Goal: Task Accomplishment & Management: Manage account settings

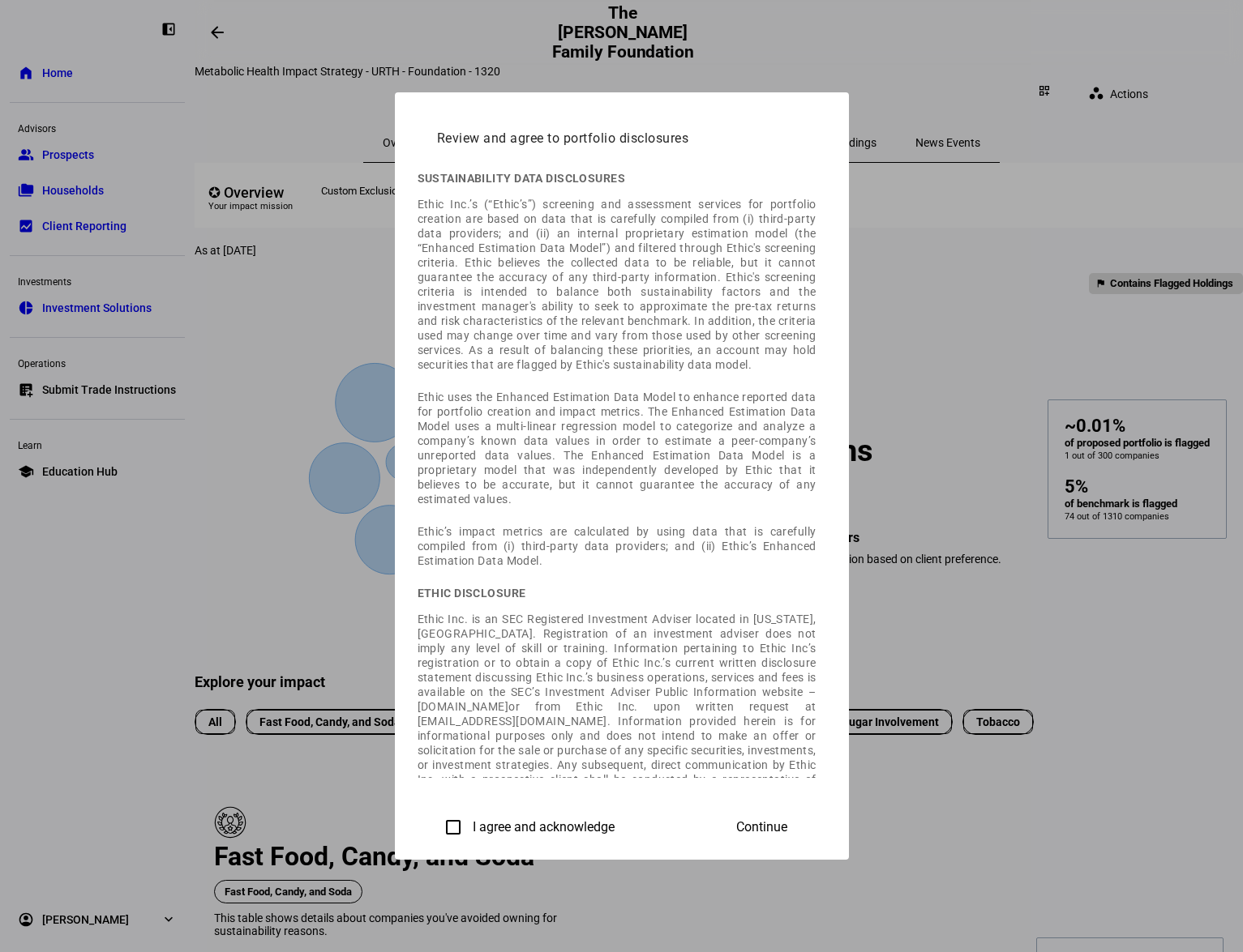
click at [437, 824] on input "I agree and acknowledge" at bounding box center [453, 828] width 32 height 32
checkbox input "true"
click at [788, 832] on span "Continue" at bounding box center [762, 828] width 51 height 14
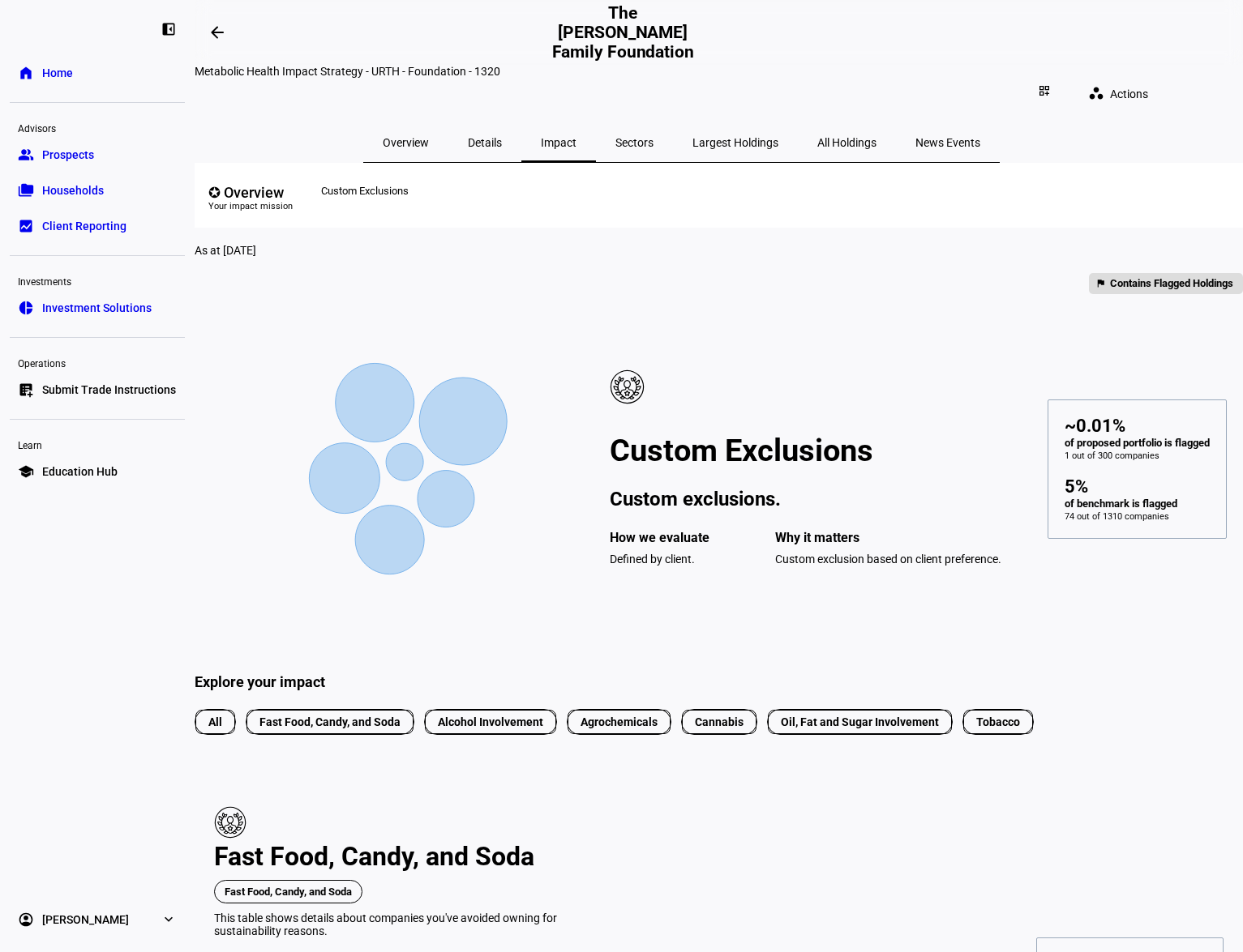
click at [293, 184] on div "✪ Overview" at bounding box center [251, 192] width 85 height 17
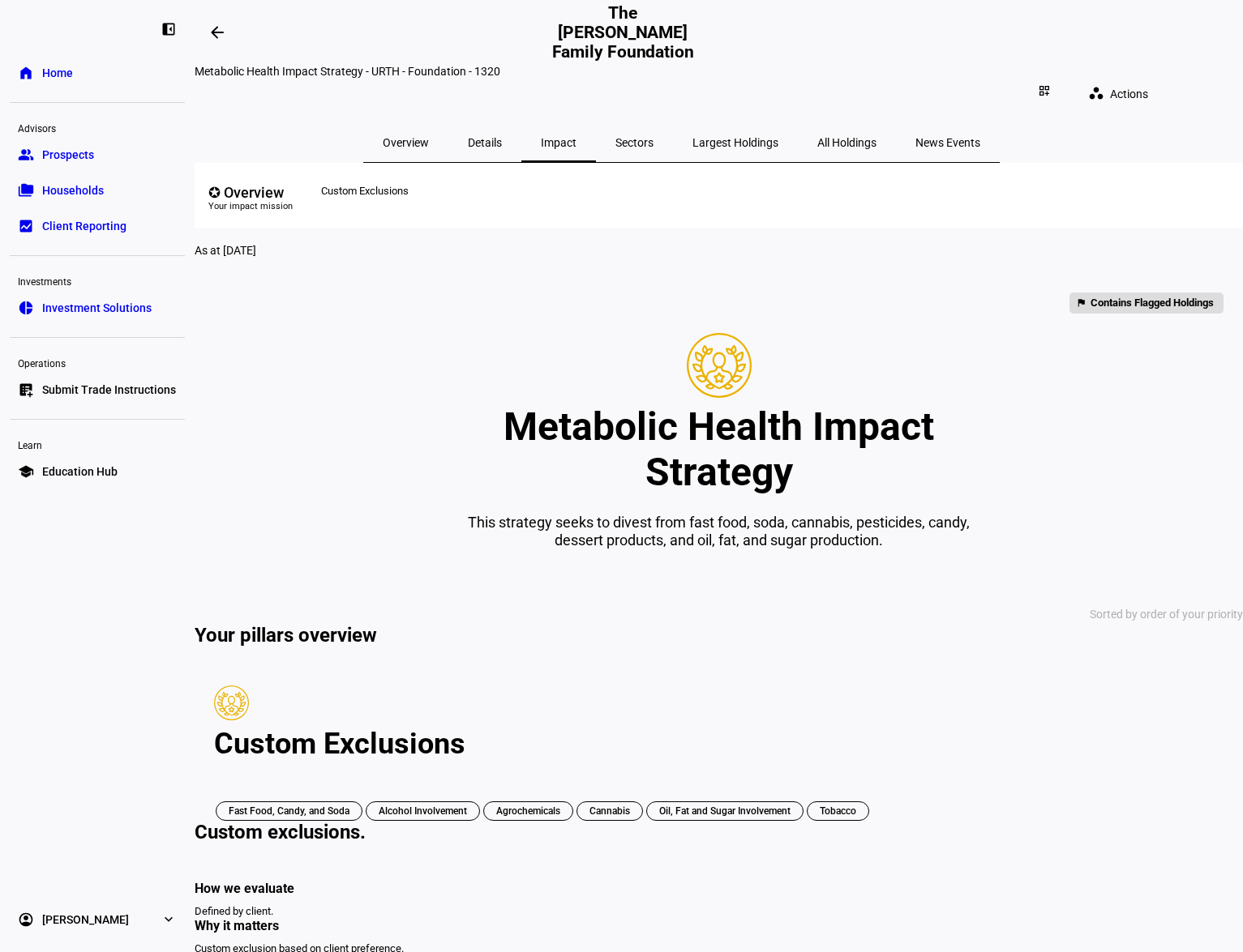
click at [403, 185] on div "Custom Exclusions" at bounding box center [367, 189] width 92 height 30
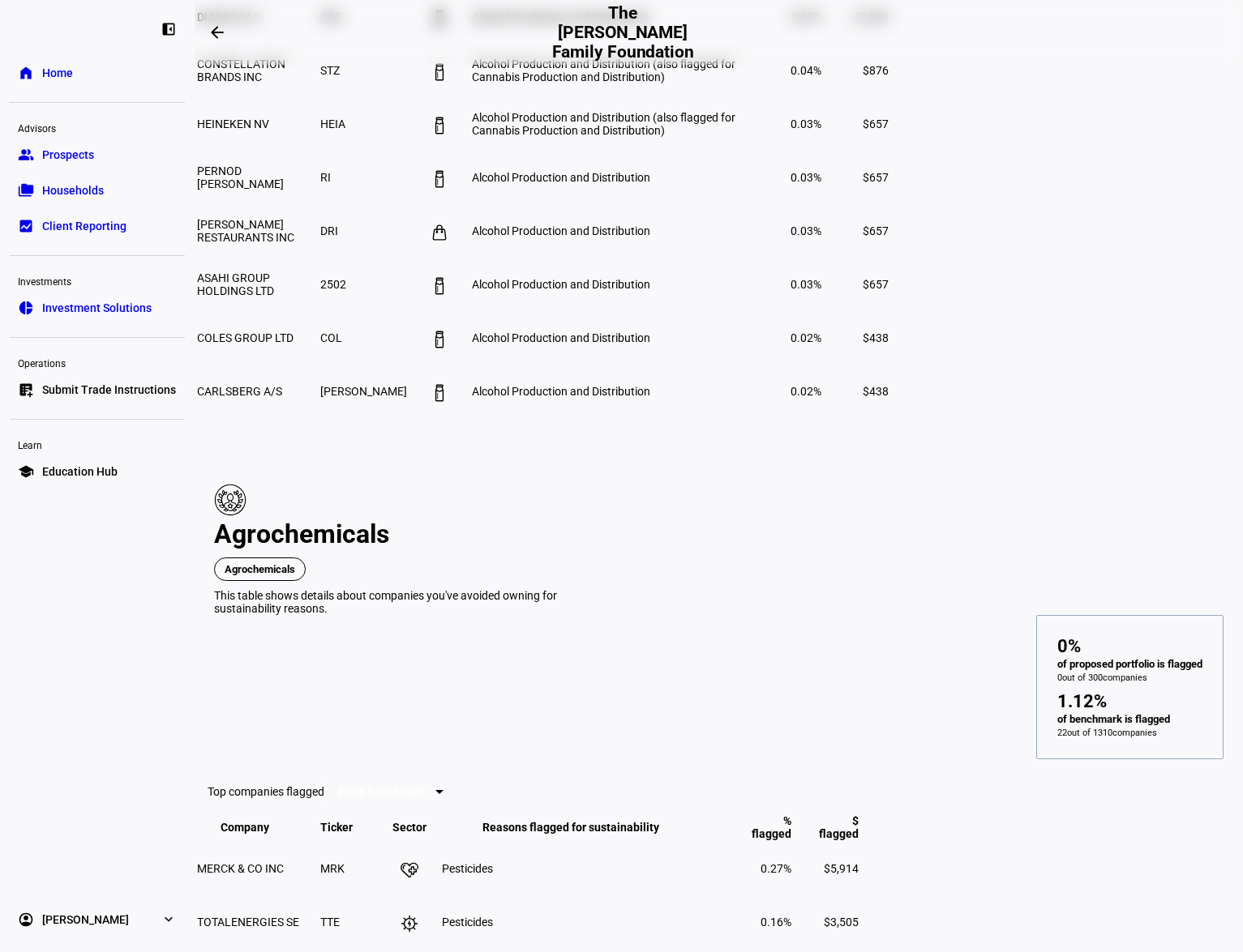
scroll to position [1854, 0]
